Goal: Task Accomplishment & Management: Manage account settings

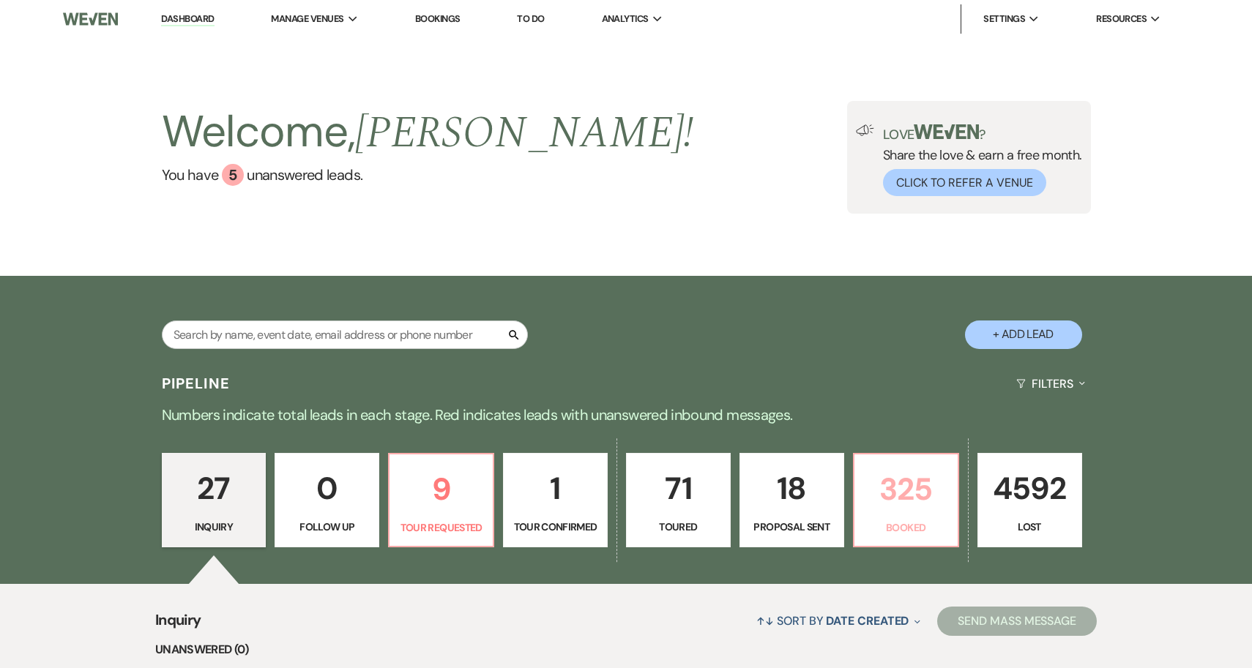
click at [906, 505] on p "325" at bounding box center [906, 489] width 86 height 49
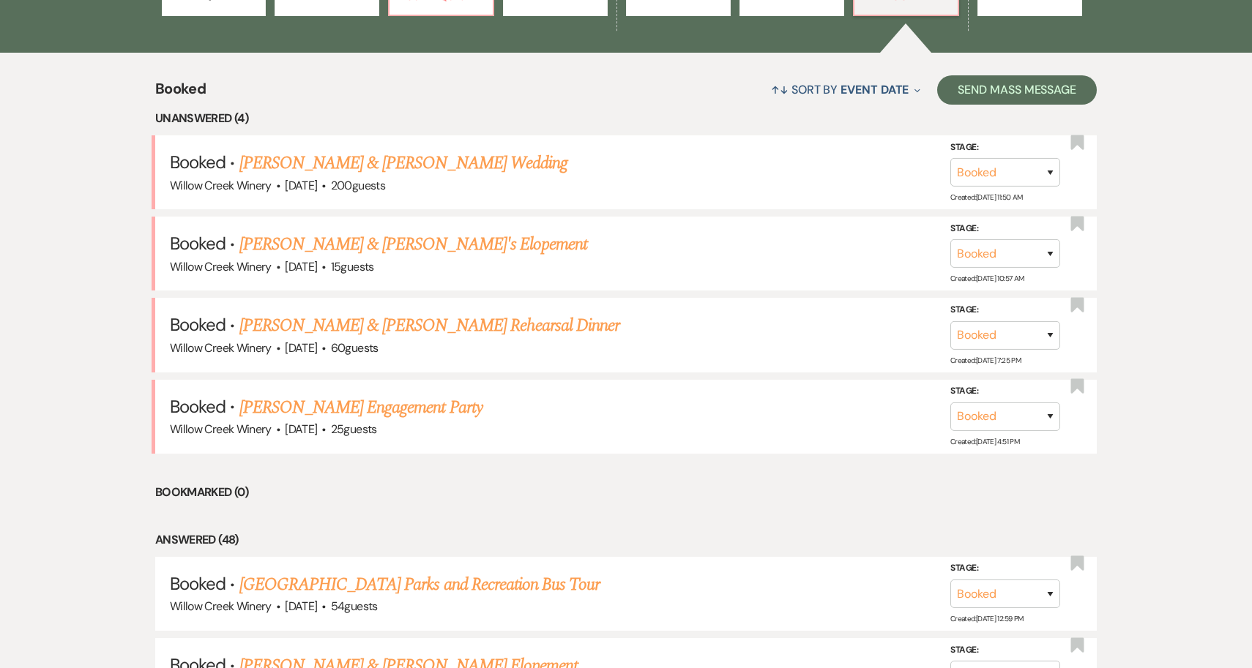
scroll to position [712, 0]
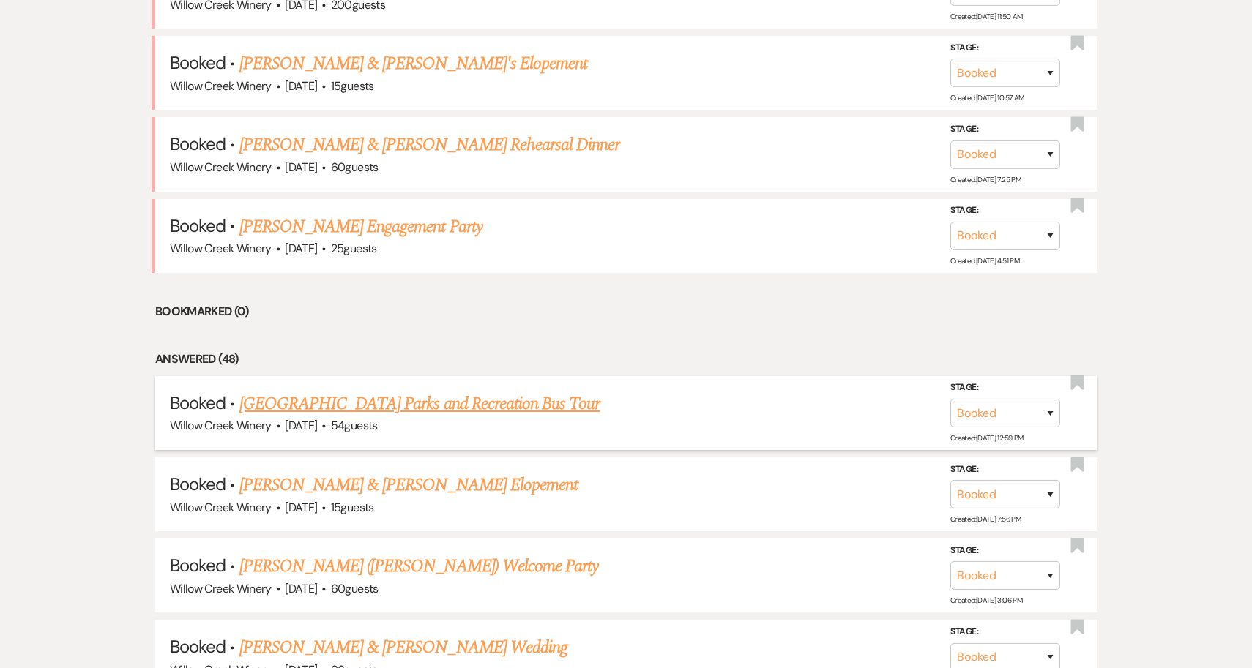
click at [453, 411] on link "[GEOGRAPHIC_DATA] Parks and Recreation Bus Tour" at bounding box center [419, 404] width 361 height 26
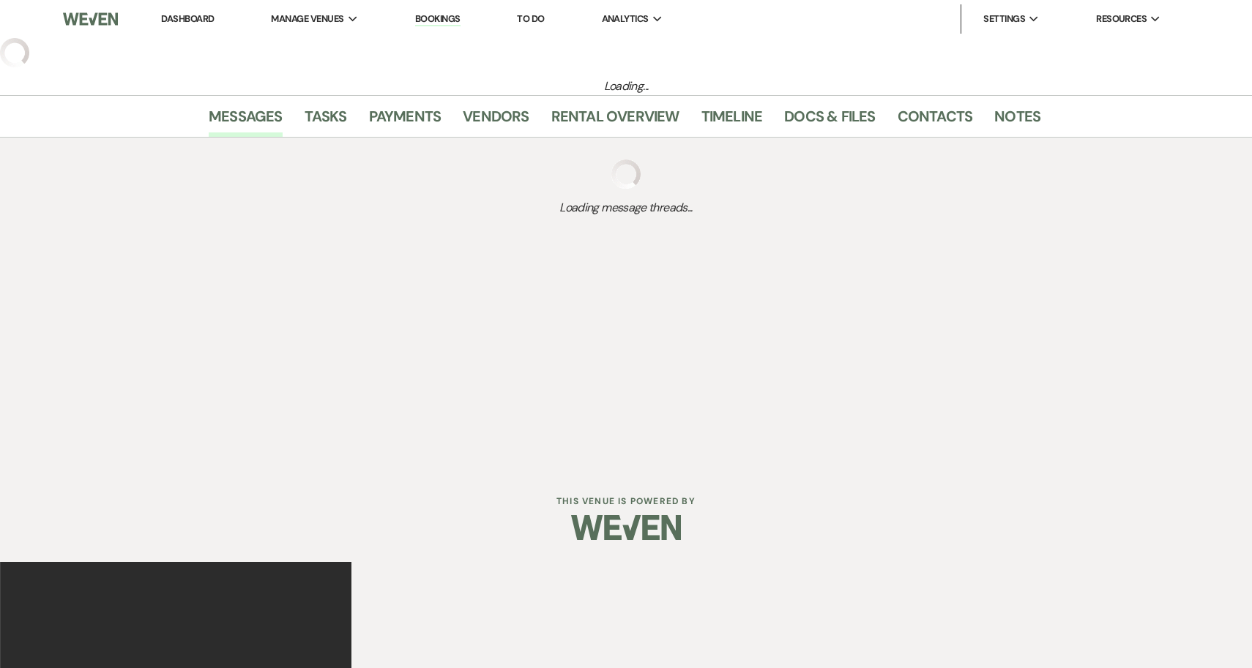
select select "14"
select select "7"
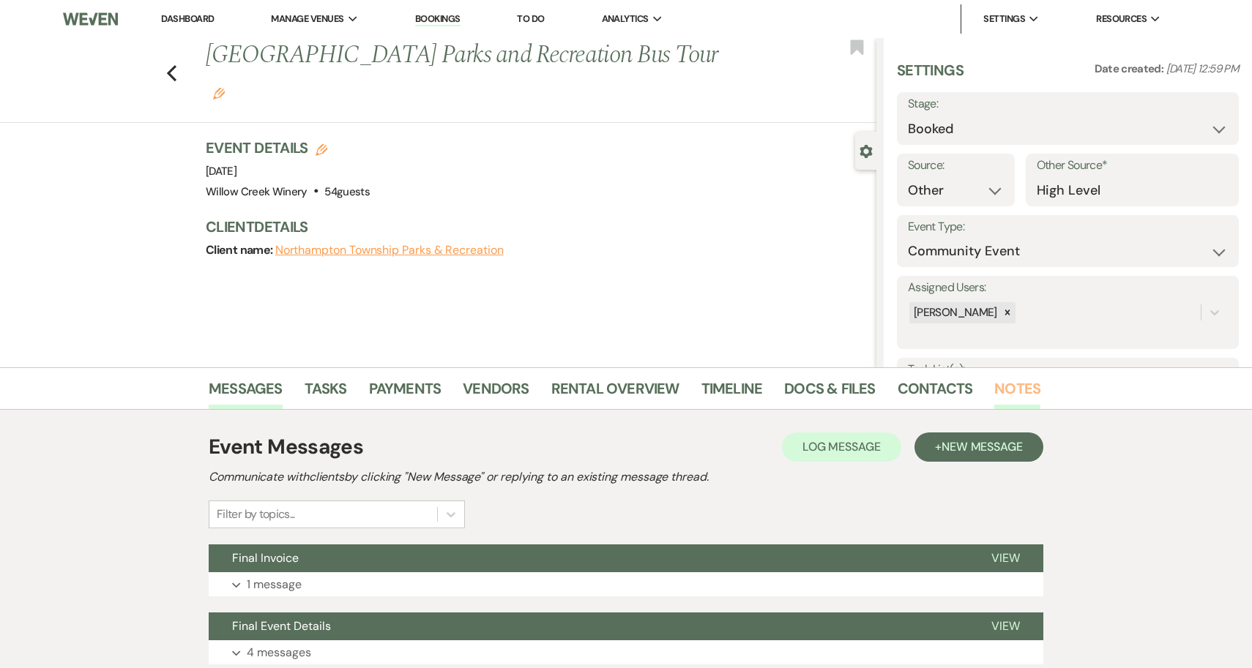
click at [1005, 399] on link "Notes" at bounding box center [1017, 393] width 46 height 32
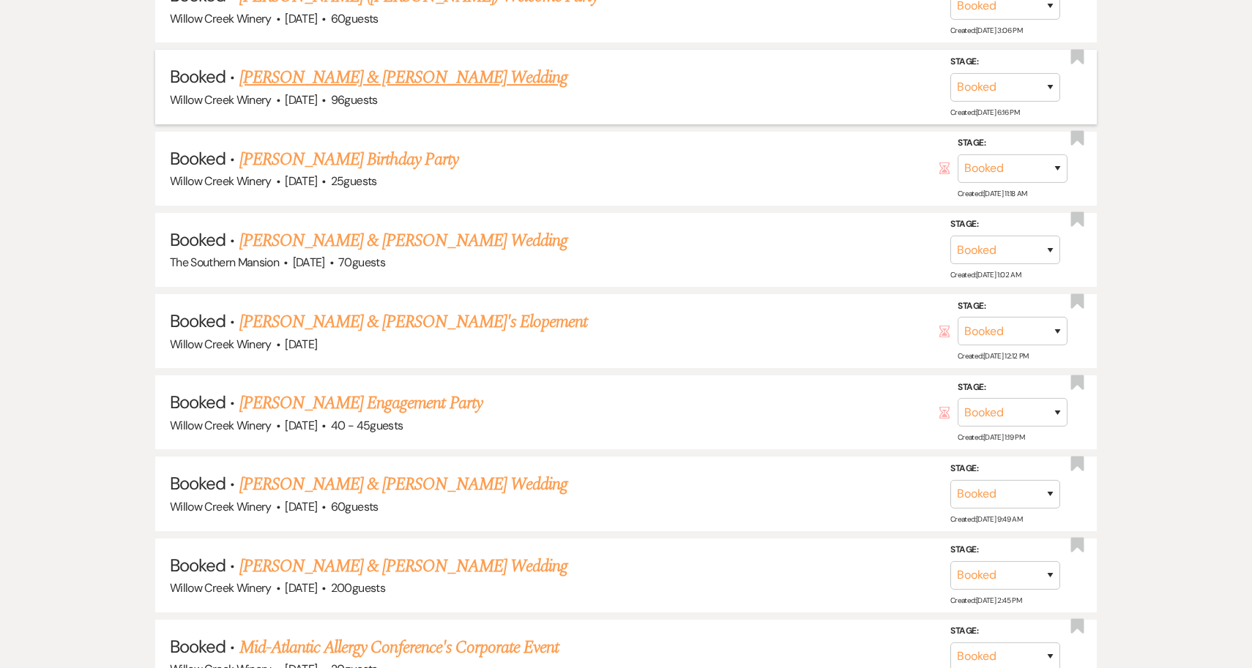
scroll to position [1234, 0]
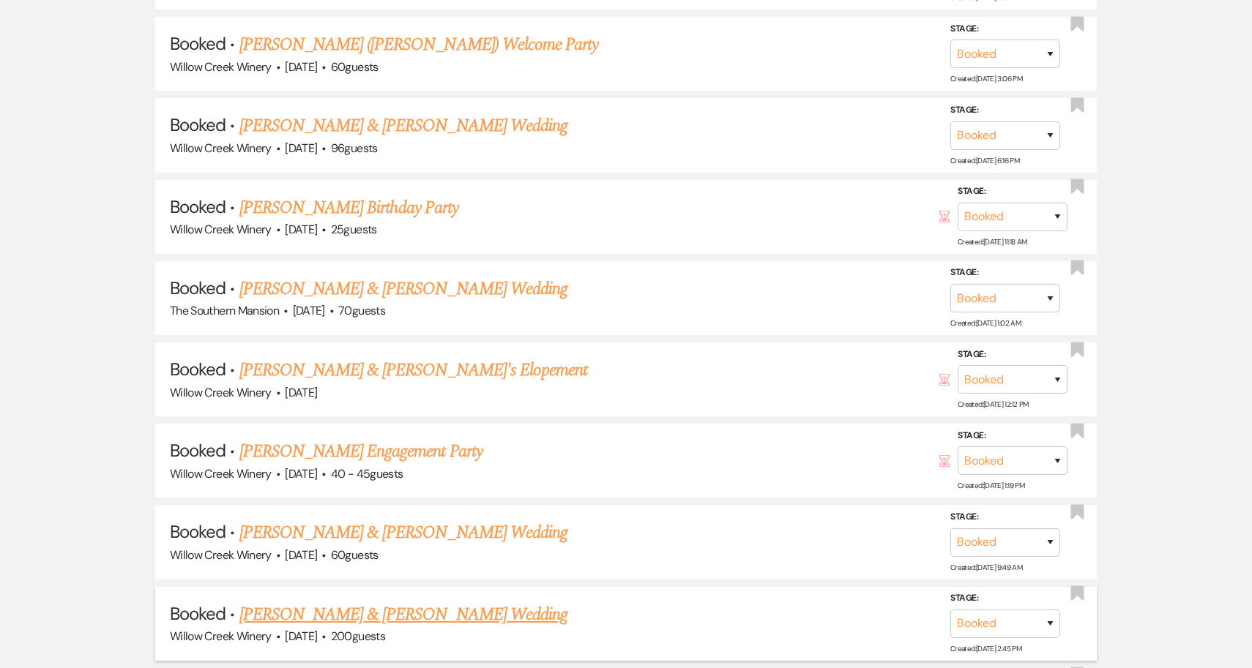
click at [403, 612] on link "[PERSON_NAME] & [PERSON_NAME] Wedding" at bounding box center [403, 615] width 328 height 26
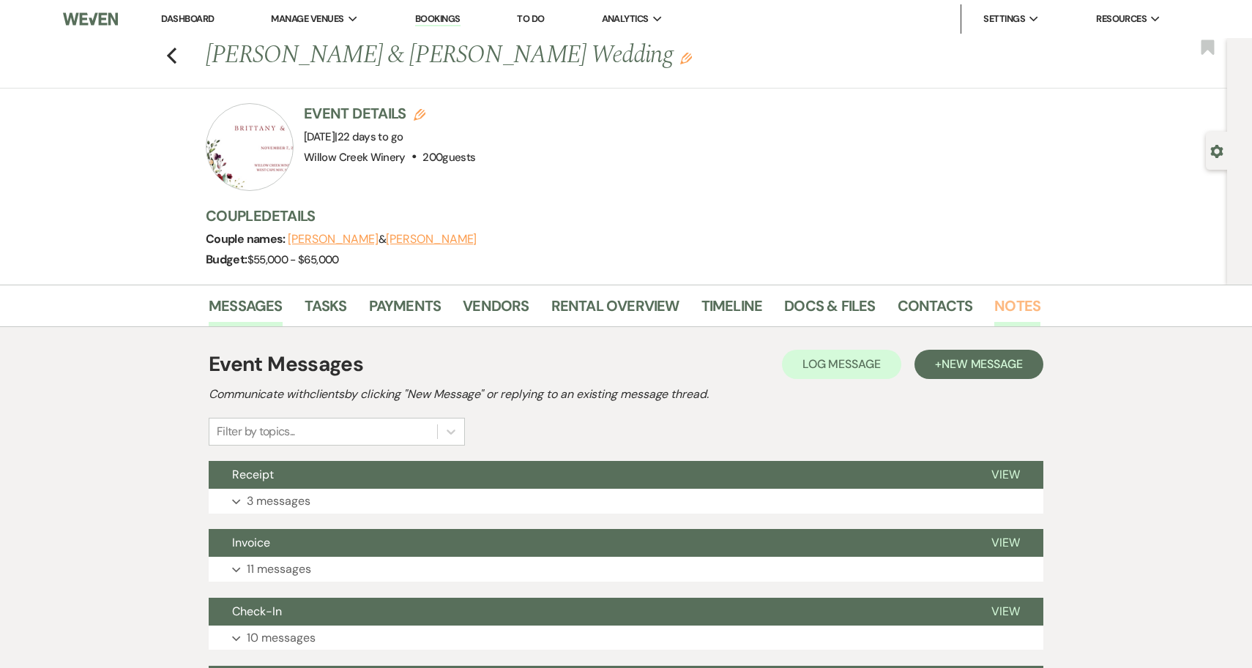
click at [994, 307] on link "Notes" at bounding box center [1017, 310] width 46 height 32
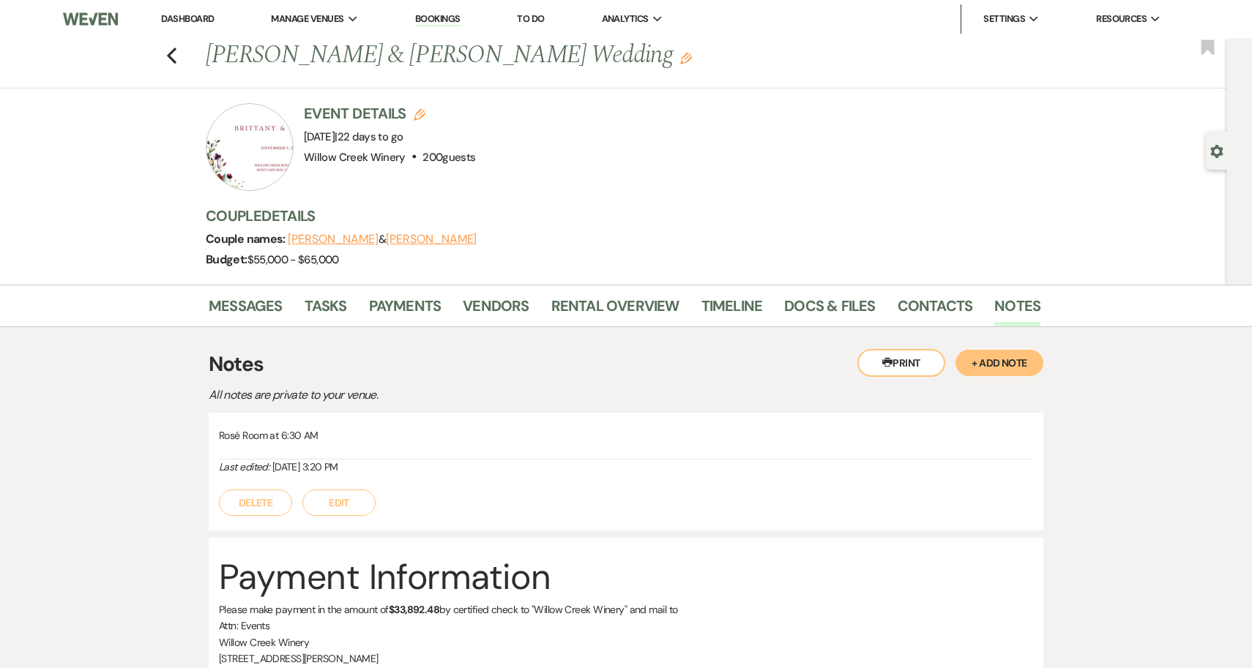
click at [998, 365] on button "+ Add Note" at bounding box center [999, 363] width 88 height 26
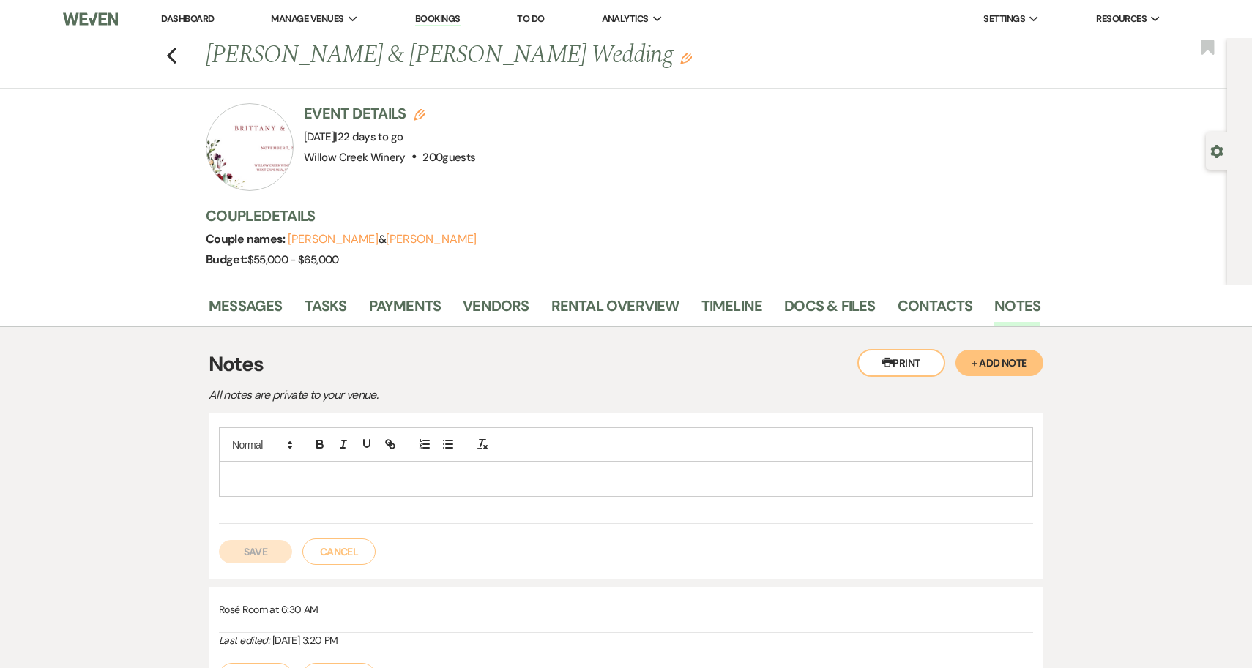
click at [637, 472] on p at bounding box center [626, 479] width 791 height 16
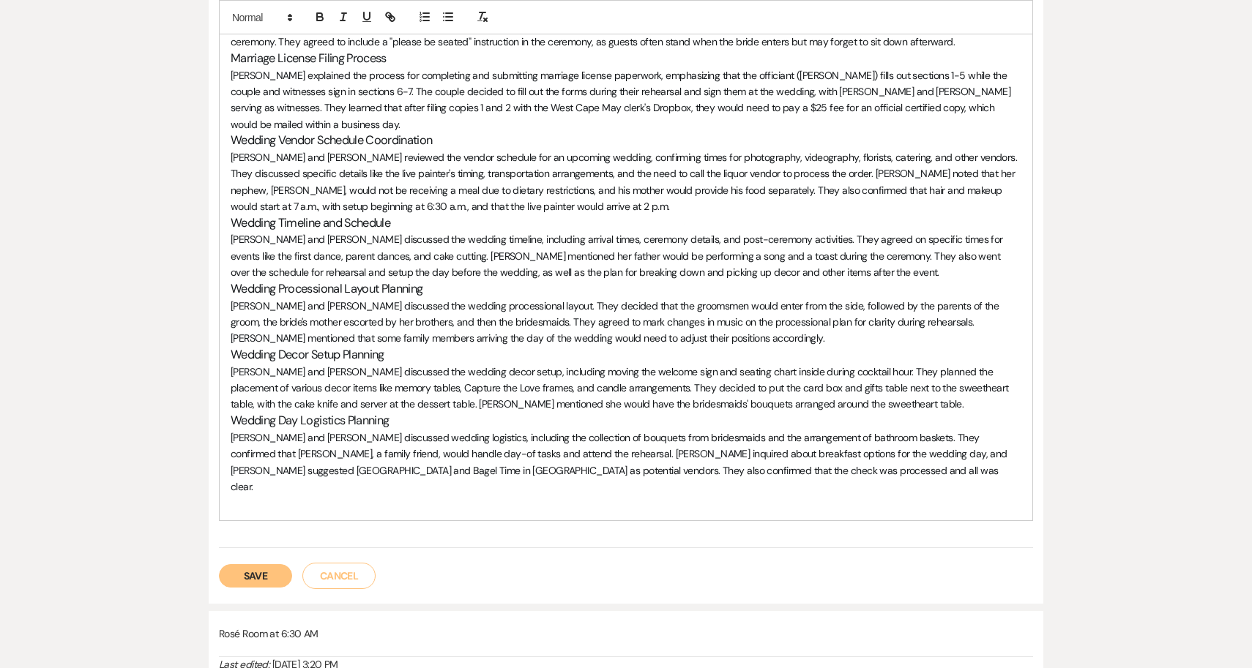
scroll to position [944, 0]
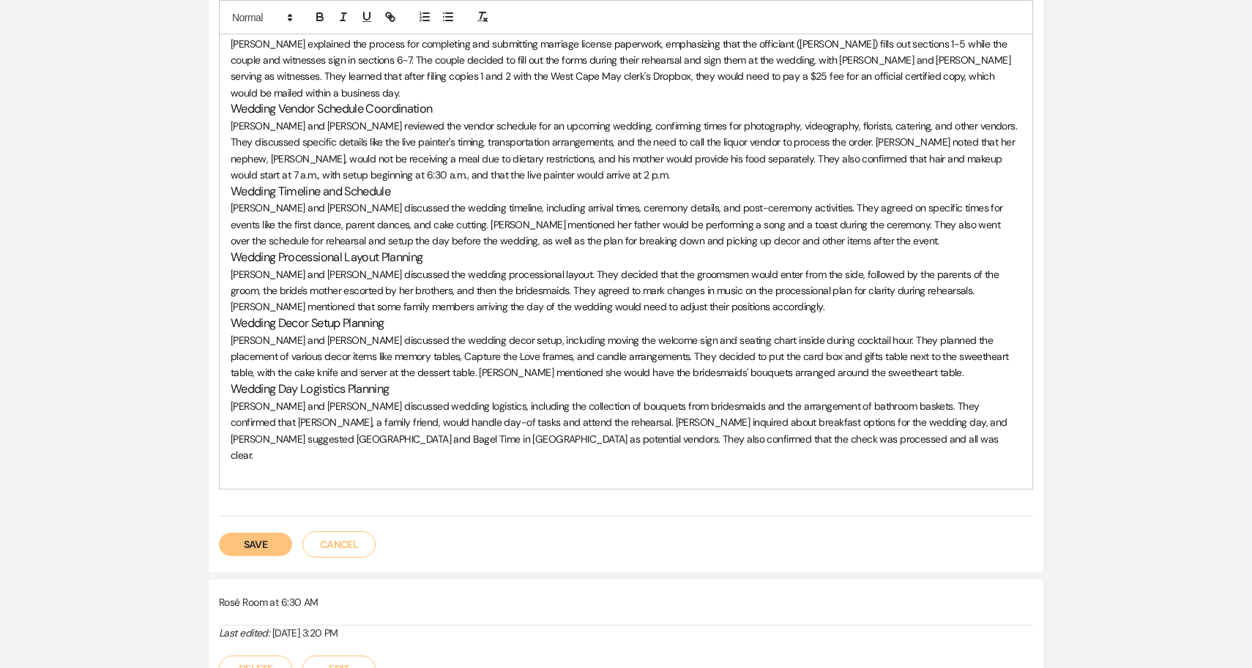
click at [268, 533] on button "Save" at bounding box center [255, 544] width 73 height 23
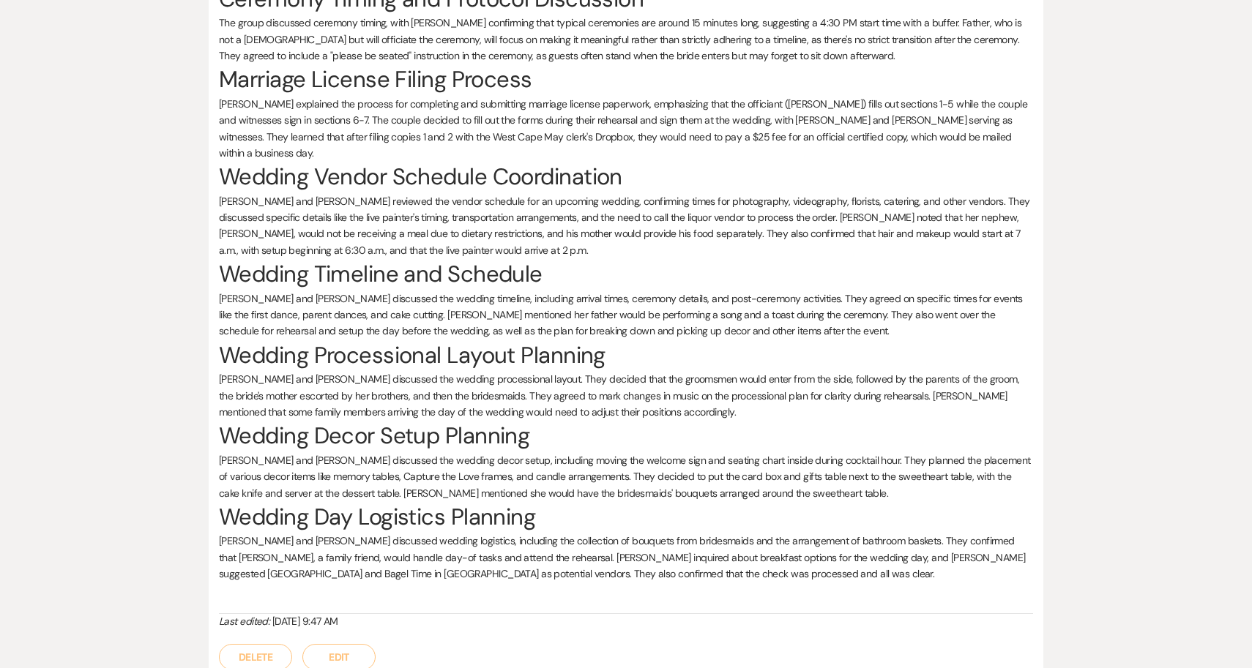
scroll to position [0, 0]
